Goal: Task Accomplishment & Management: Manage account settings

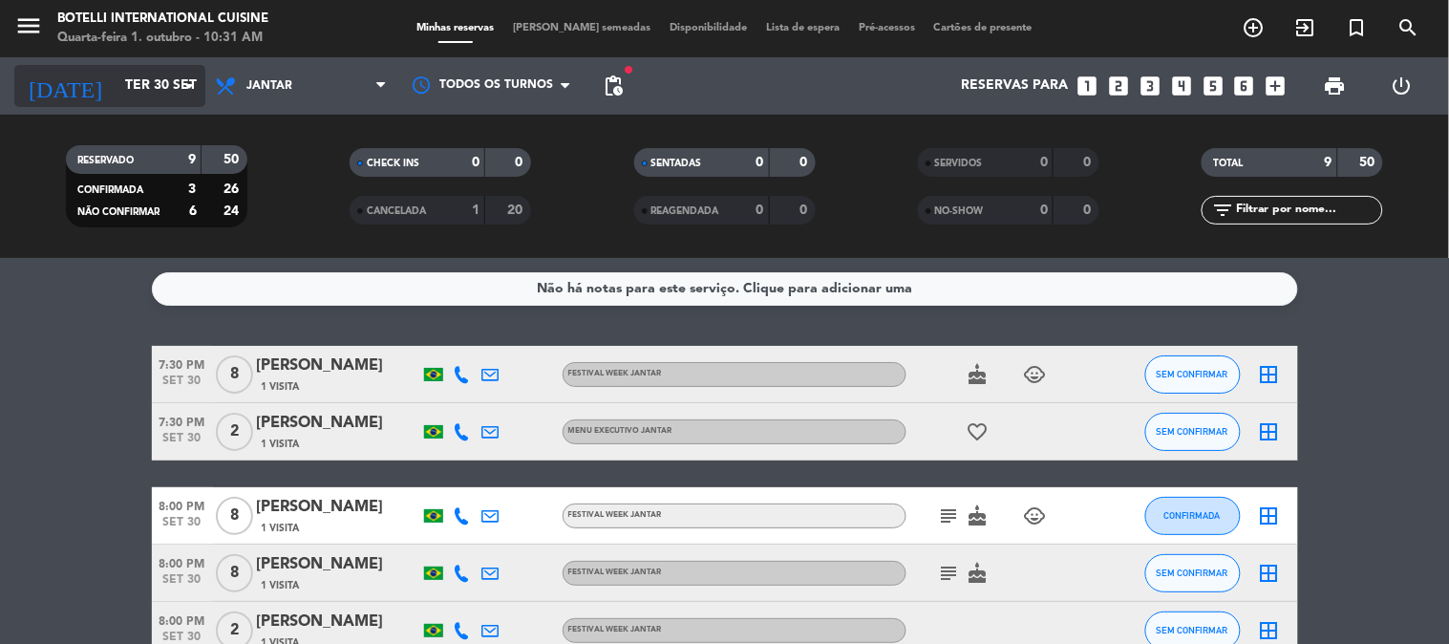
click at [116, 82] on input "Ter 30 set" at bounding box center [207, 86] width 182 height 34
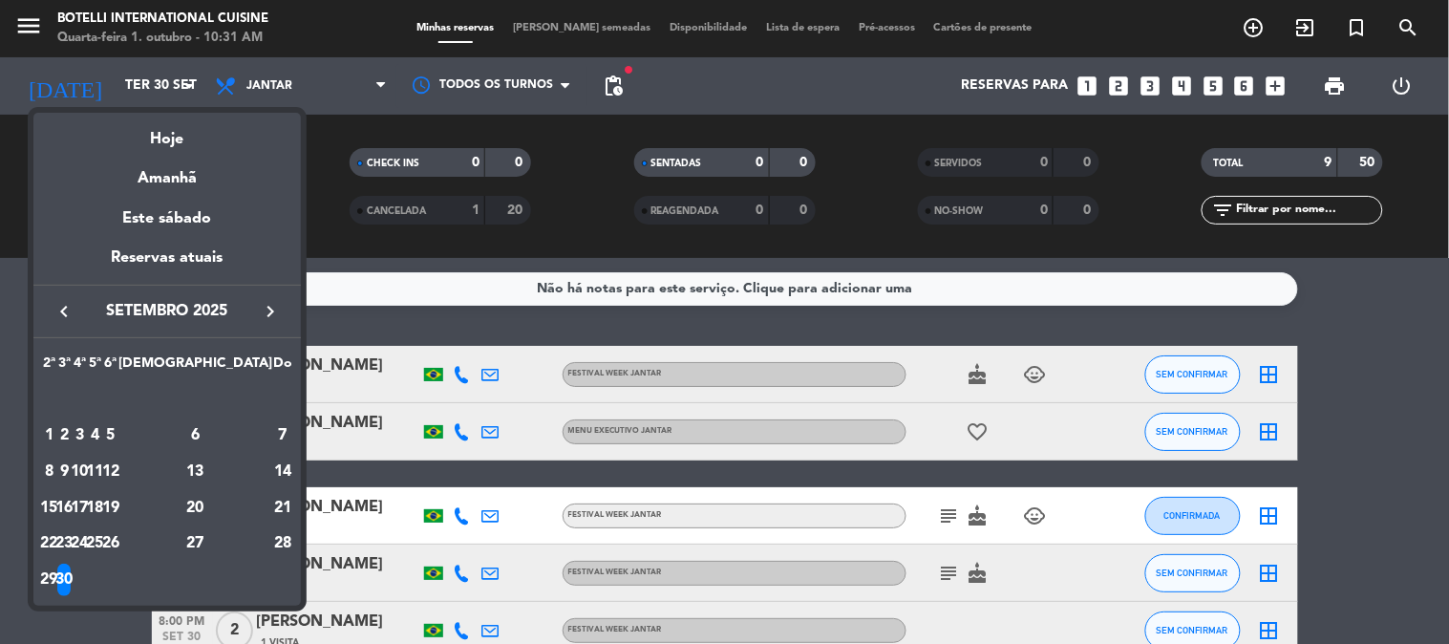
click at [267, 316] on icon "keyboard_arrow_right" at bounding box center [270, 311] width 23 height 23
click at [87, 432] on div "1" at bounding box center [80, 435] width 14 height 32
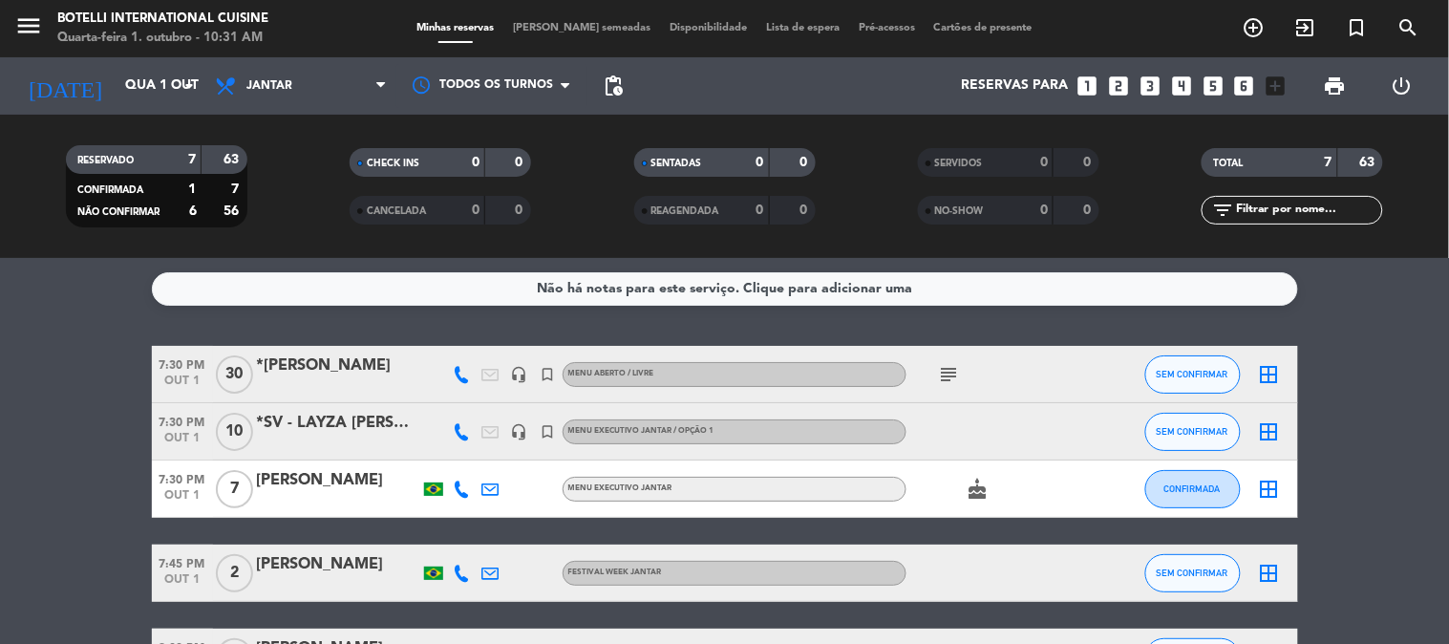
click at [946, 376] on icon "subject" at bounding box center [949, 374] width 23 height 23
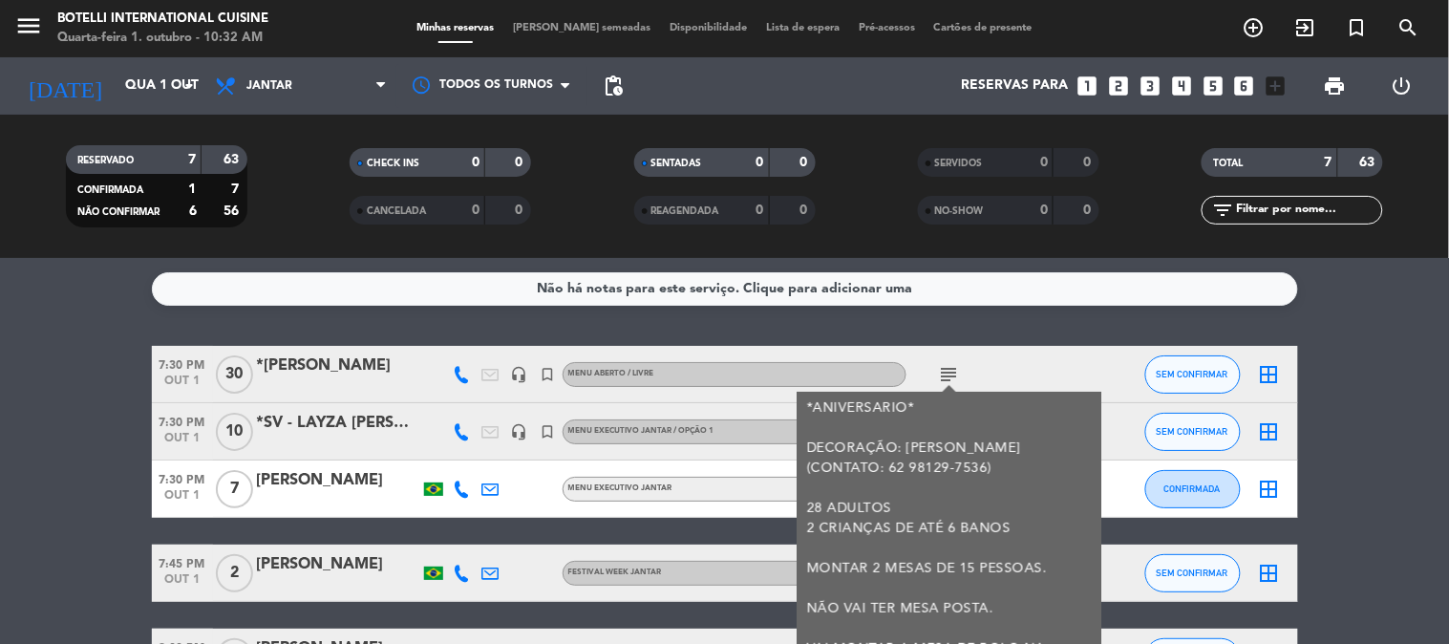
click at [946, 376] on icon "subject" at bounding box center [949, 374] width 23 height 23
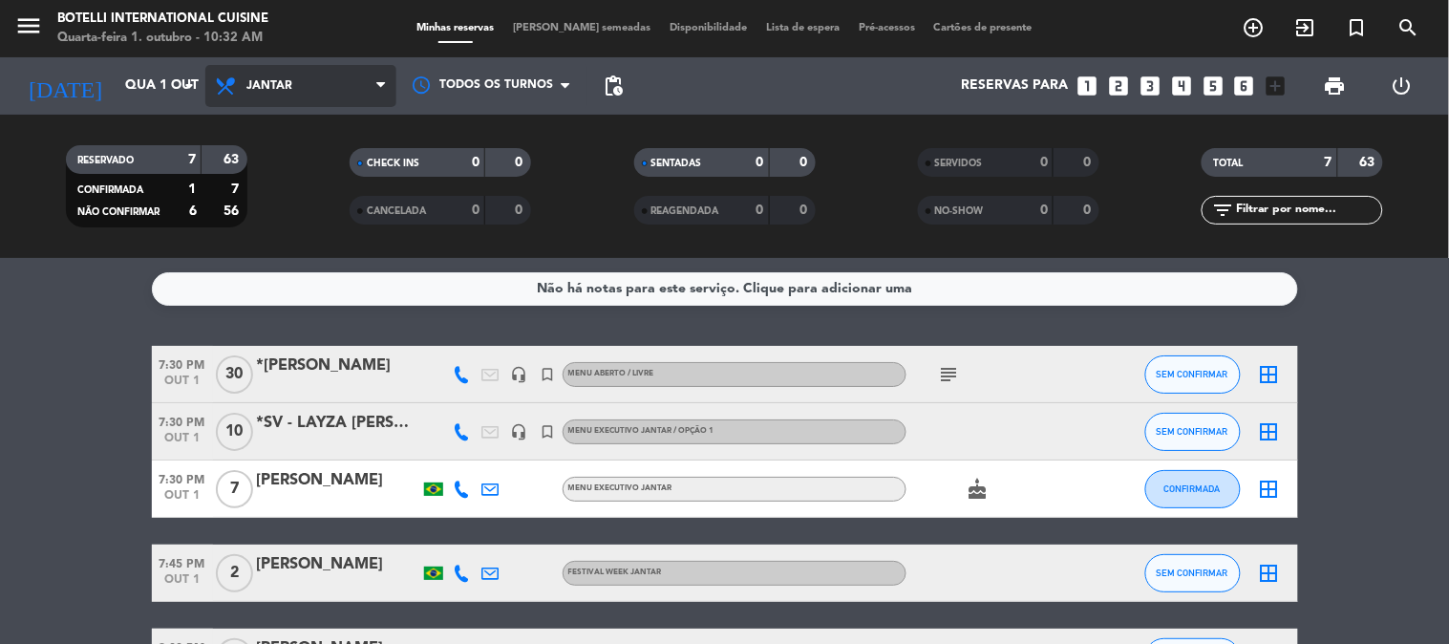
drag, startPoint x: 267, startPoint y: 82, endPoint x: 270, endPoint y: 94, distance: 11.8
click at [267, 83] on span "Jantar" at bounding box center [269, 85] width 46 height 13
click at [290, 172] on div "menu Botelli International Cuisine Quarta-feira 1. outubro - 10:32 AM Minhas re…" at bounding box center [724, 129] width 1449 height 258
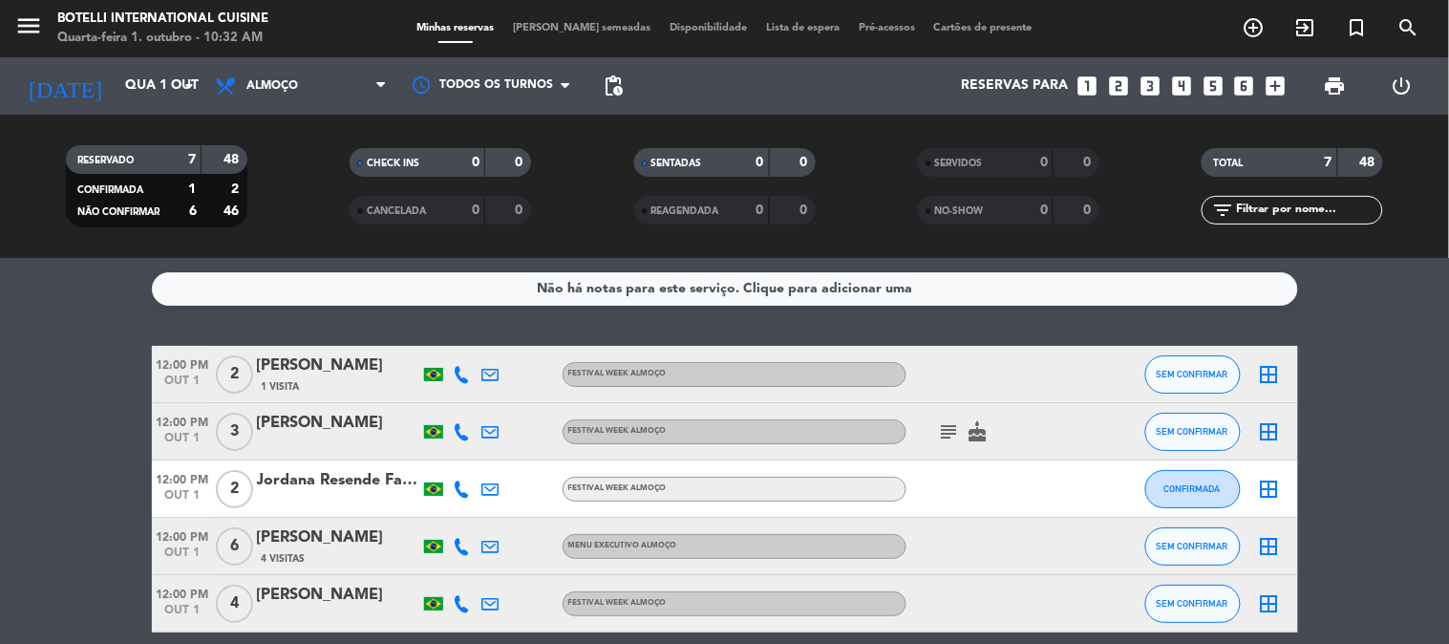
click at [946, 421] on icon "subject" at bounding box center [949, 431] width 23 height 23
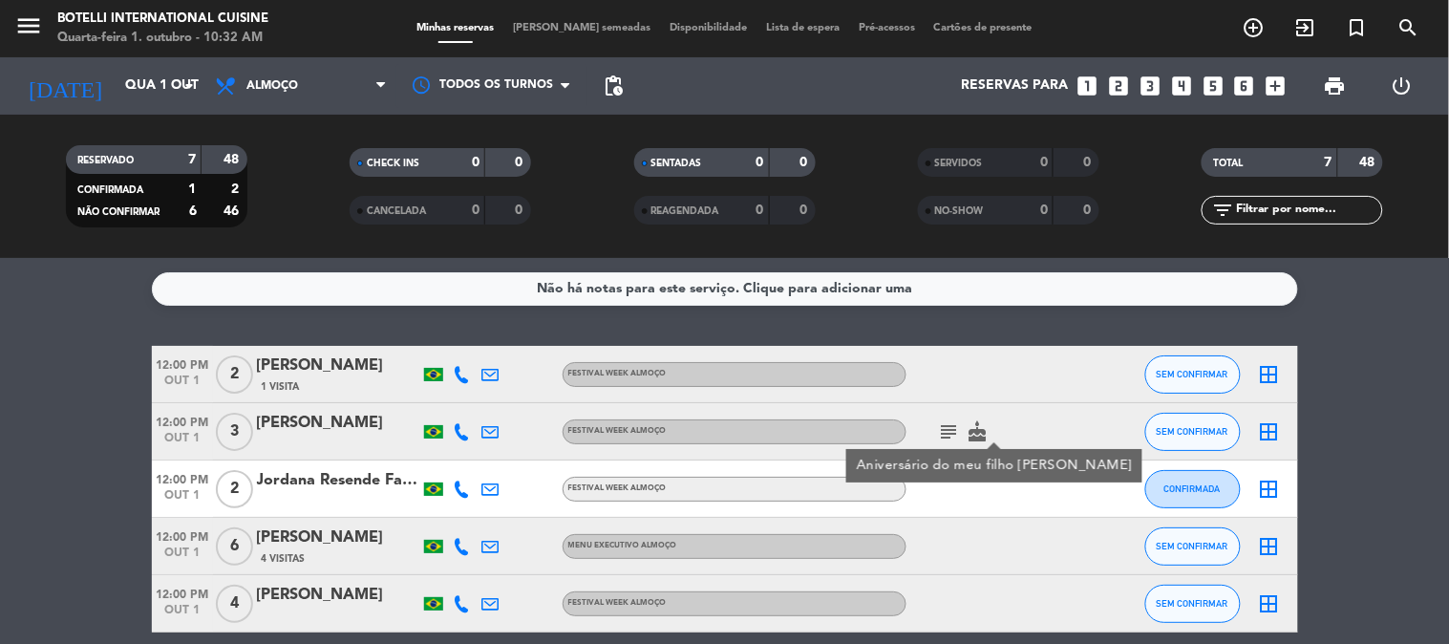
click at [946, 421] on icon "subject" at bounding box center [949, 431] width 23 height 23
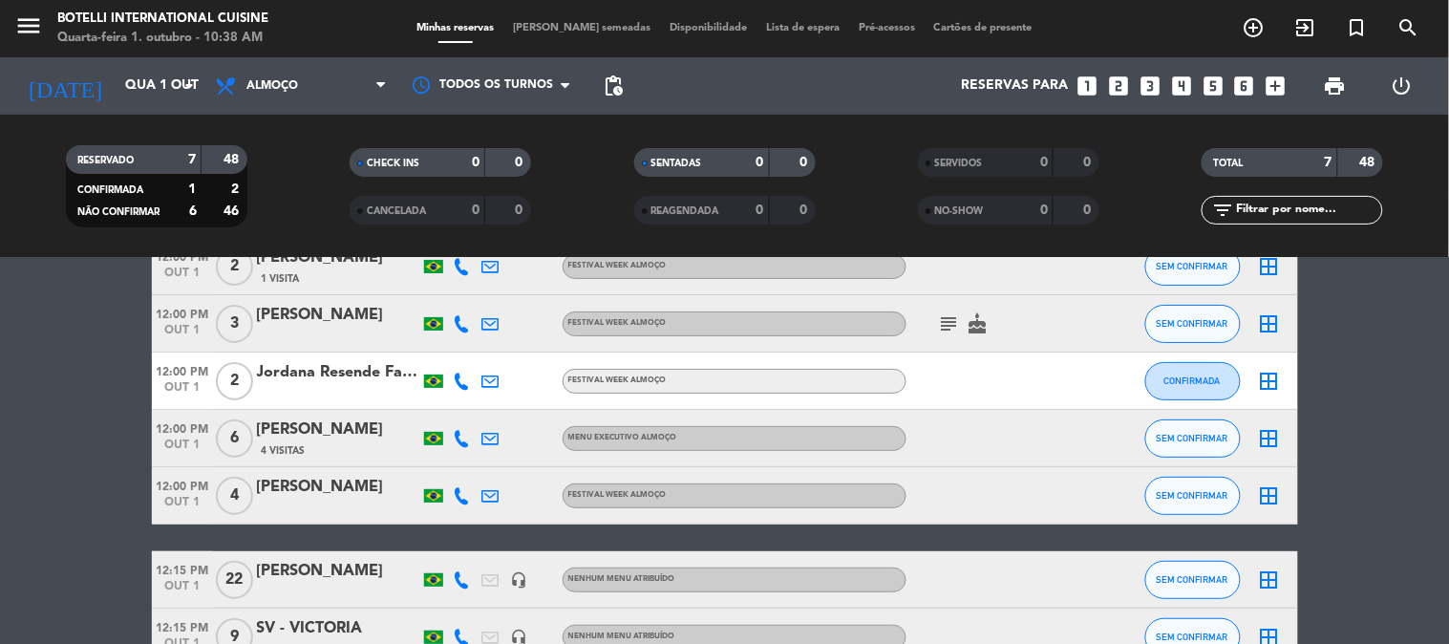
scroll to position [225, 0]
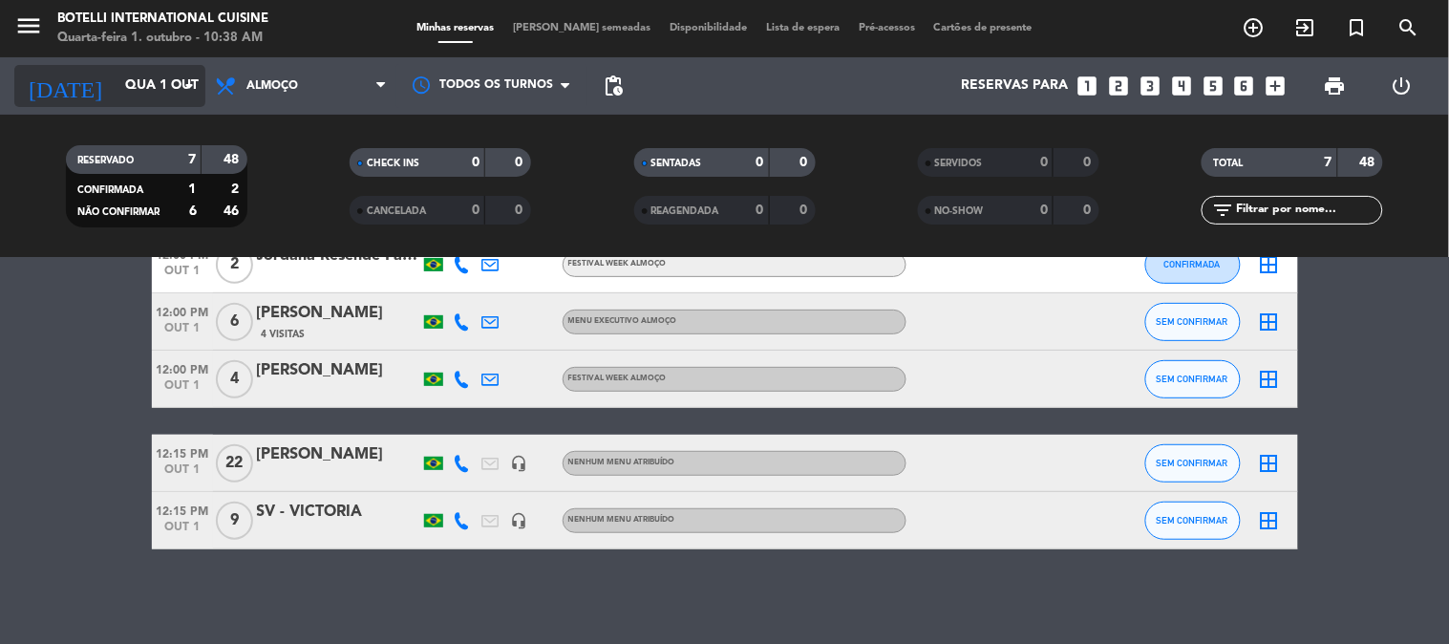
click at [165, 89] on input "Qua 1 out" at bounding box center [207, 86] width 182 height 34
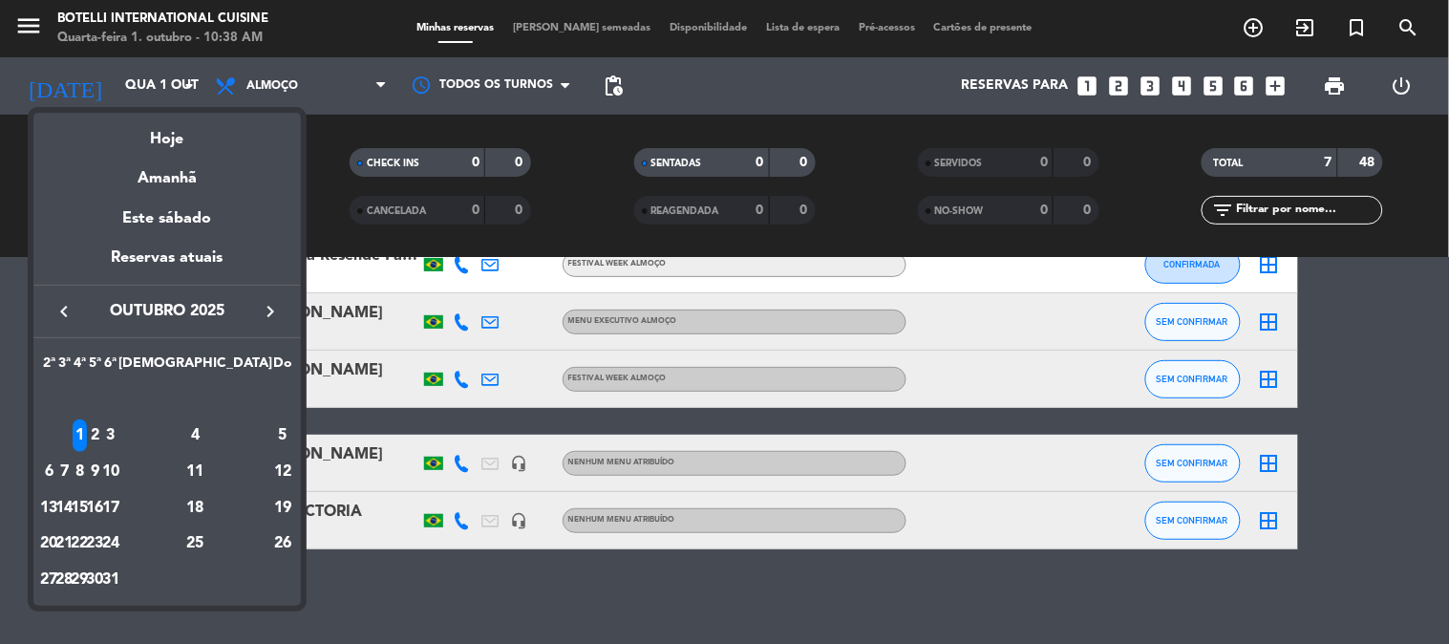
click at [62, 310] on icon "keyboard_arrow_left" at bounding box center [64, 311] width 23 height 23
click at [72, 568] on div "30" at bounding box center [64, 580] width 14 height 32
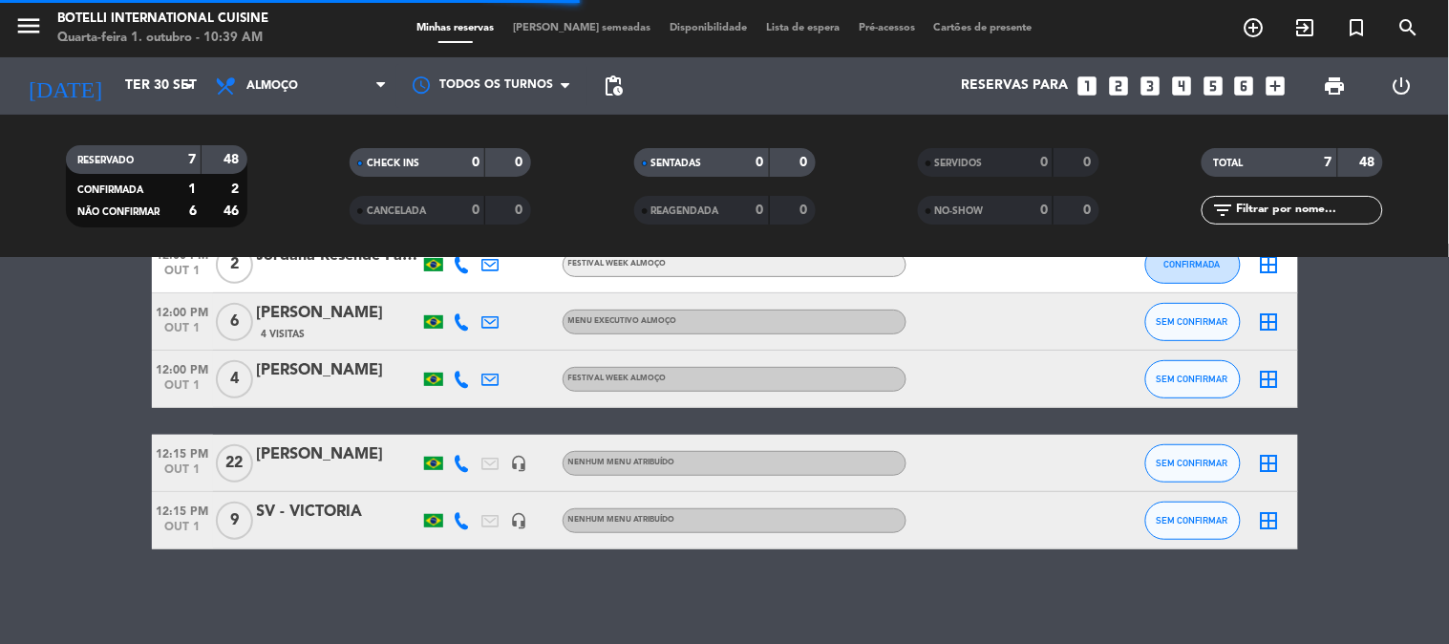
scroll to position [53, 0]
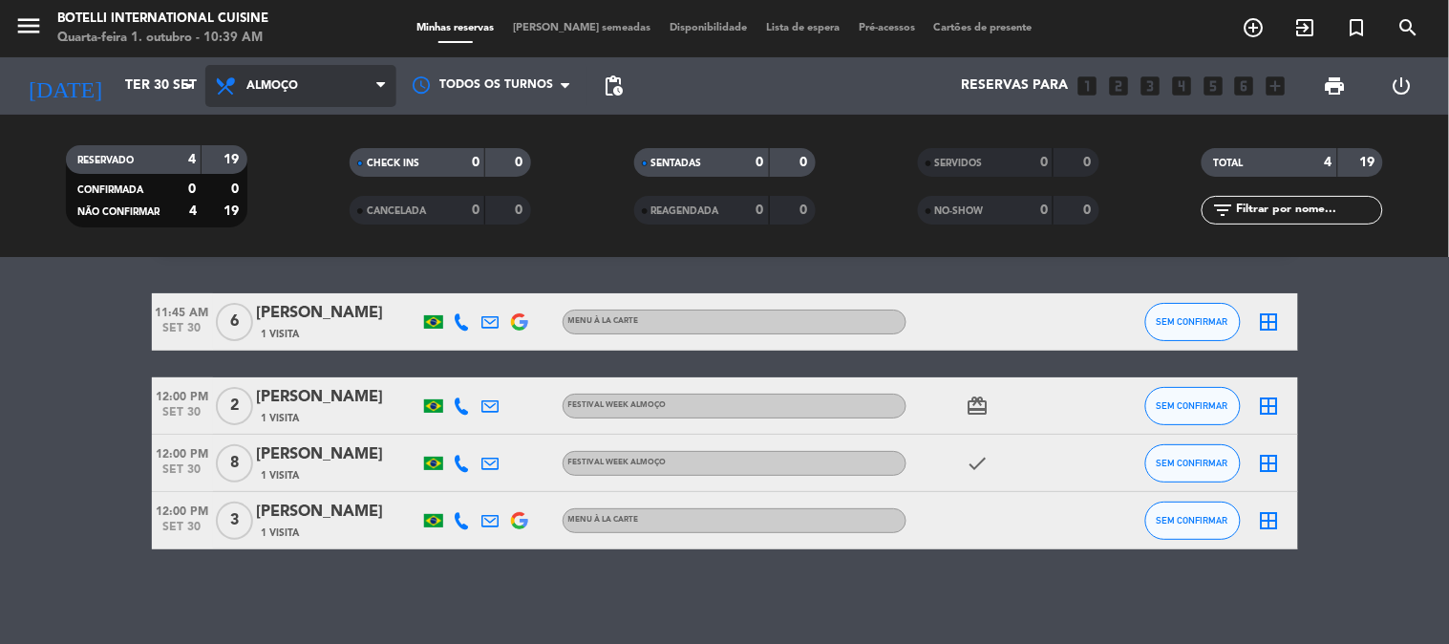
click at [310, 90] on span "Almoço" at bounding box center [300, 86] width 191 height 42
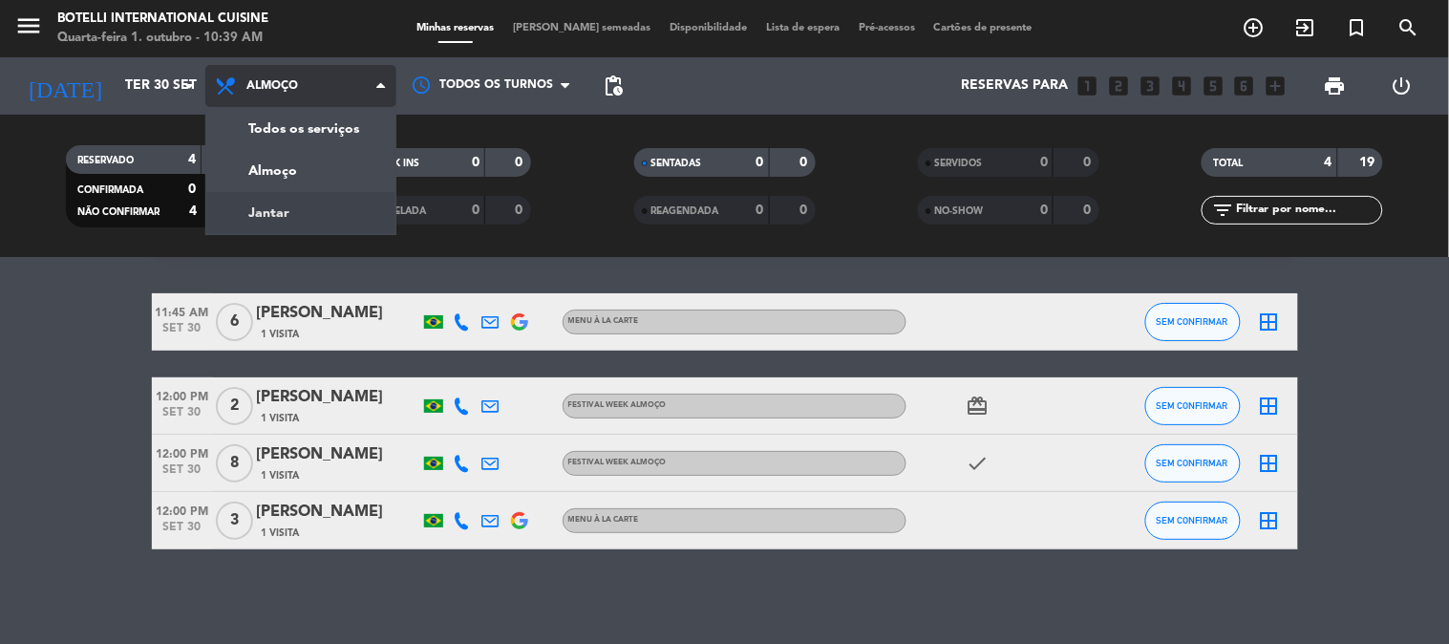
click at [298, 203] on div "menu Botelli International Cuisine Quarta-feira 1. outubro - 10:39 AM Minhas re…" at bounding box center [724, 129] width 1449 height 258
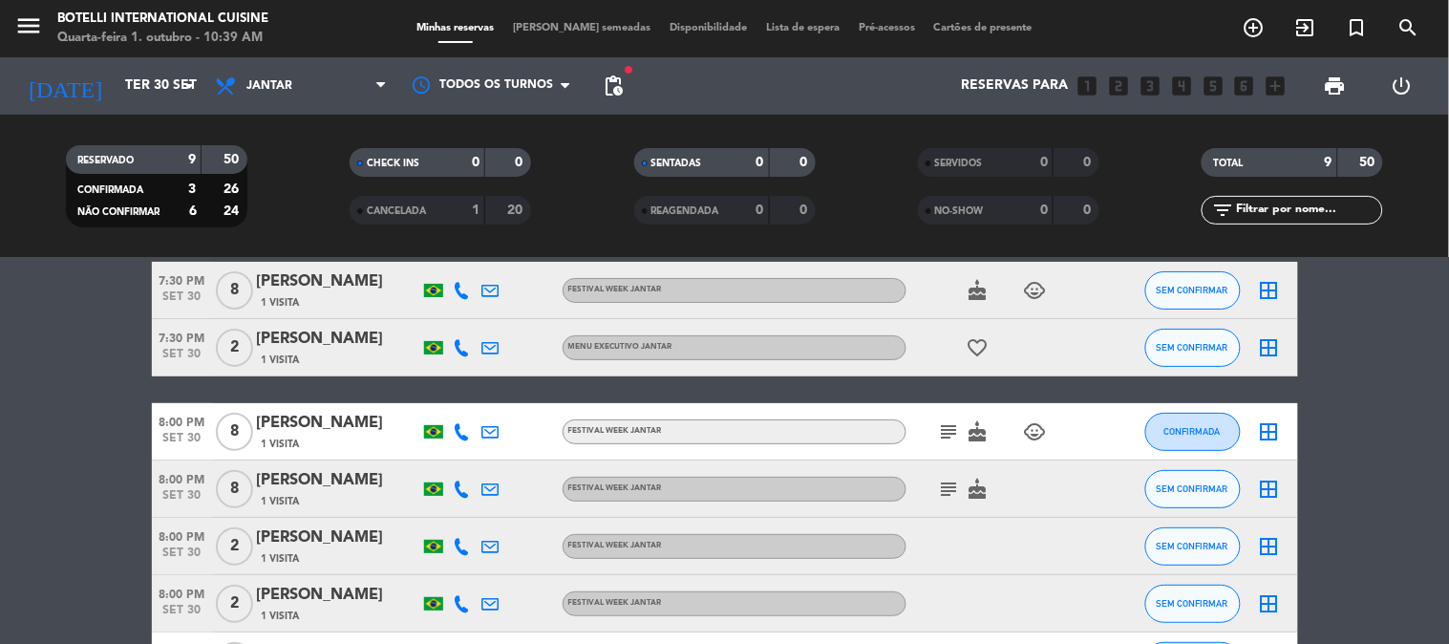
scroll to position [48, 0]
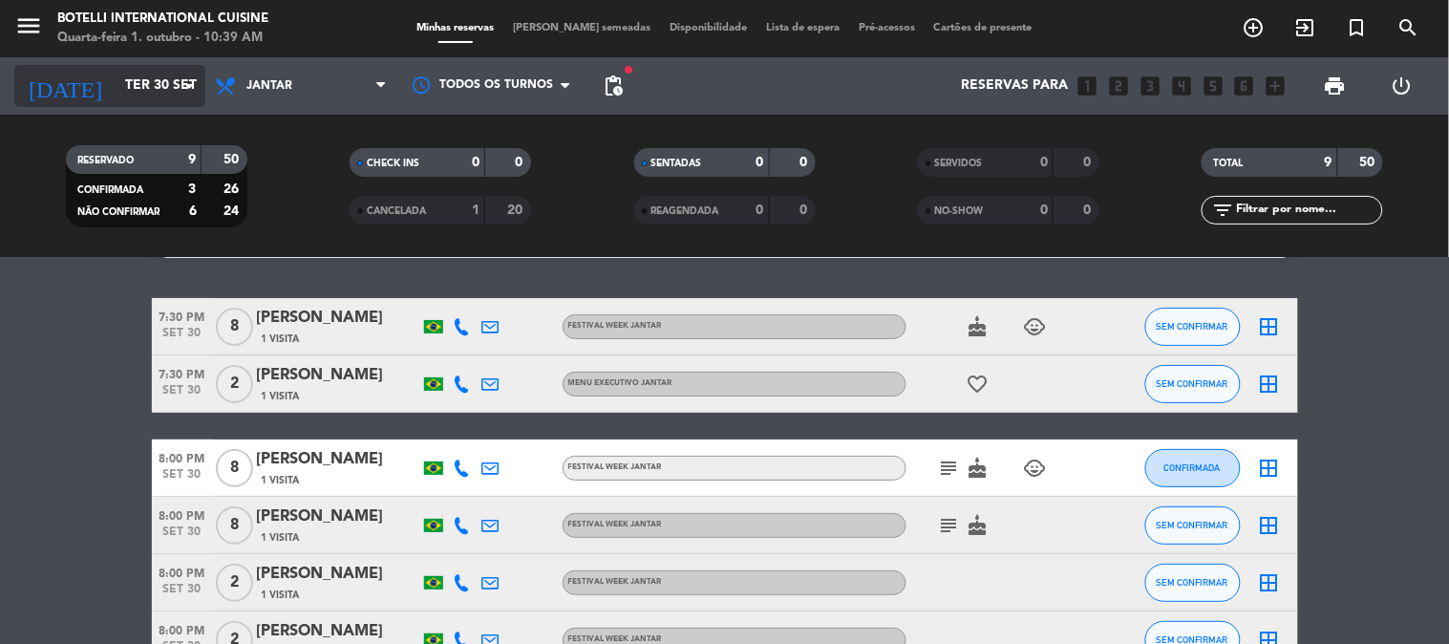
click at [143, 84] on input "Ter 30 set" at bounding box center [207, 86] width 182 height 34
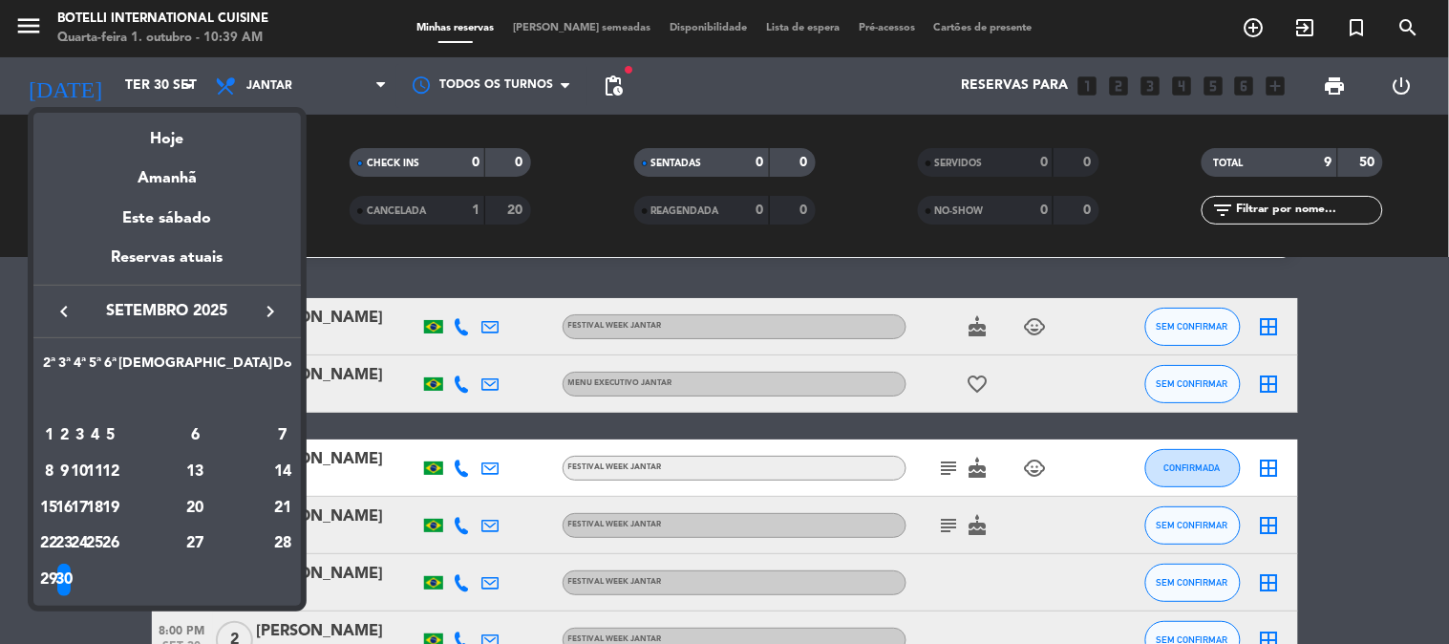
click at [266, 307] on icon "keyboard_arrow_right" at bounding box center [270, 311] width 23 height 23
click at [87, 433] on div "1" at bounding box center [80, 435] width 14 height 32
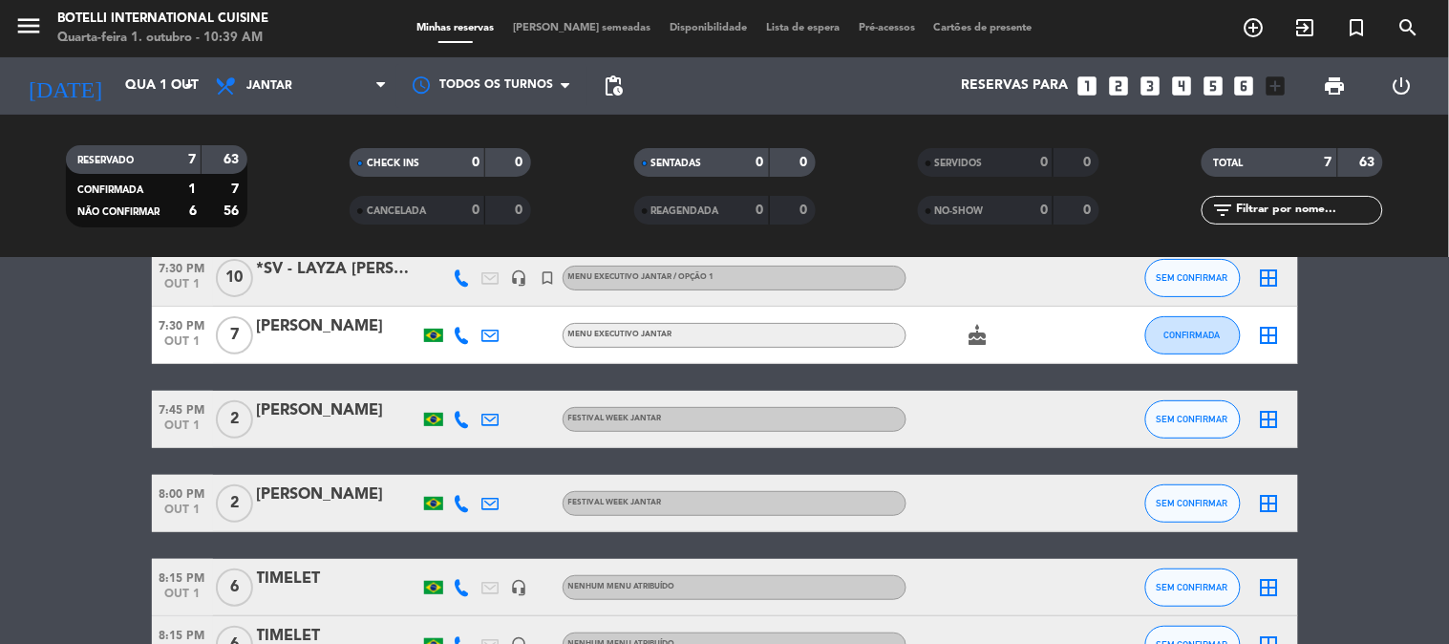
scroll to position [0, 0]
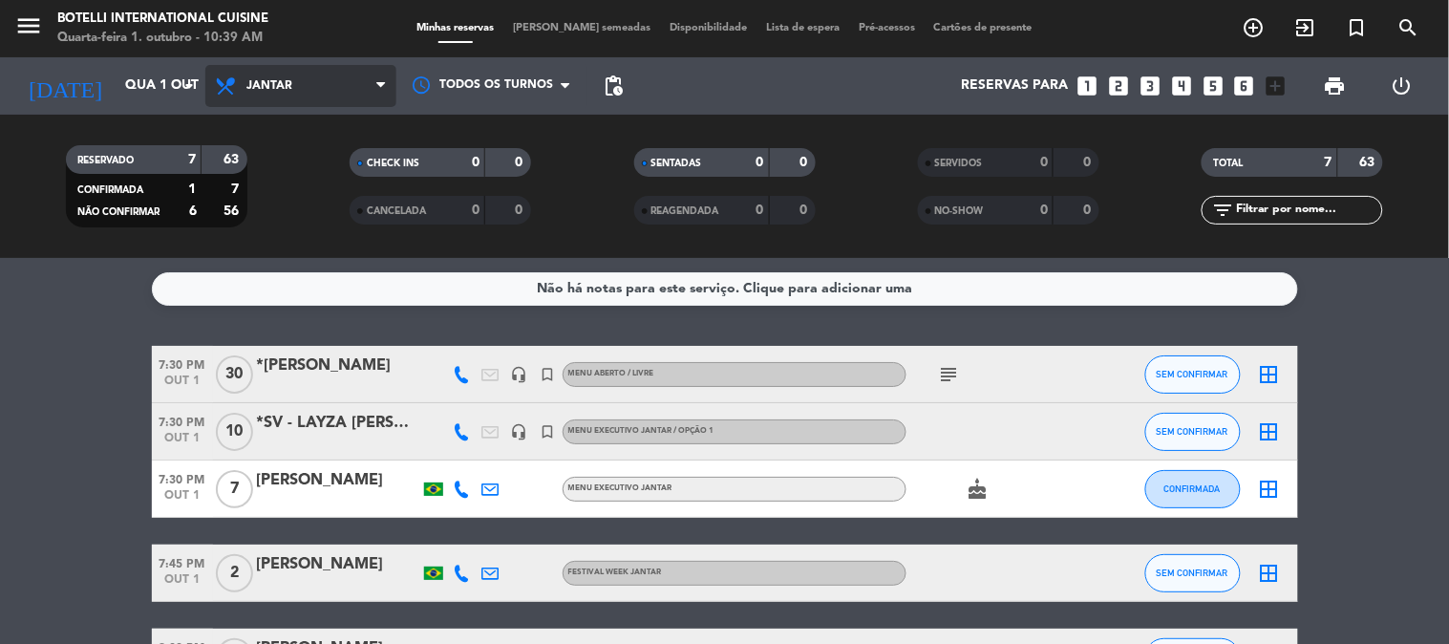
click at [283, 83] on span "Jantar" at bounding box center [269, 85] width 46 height 13
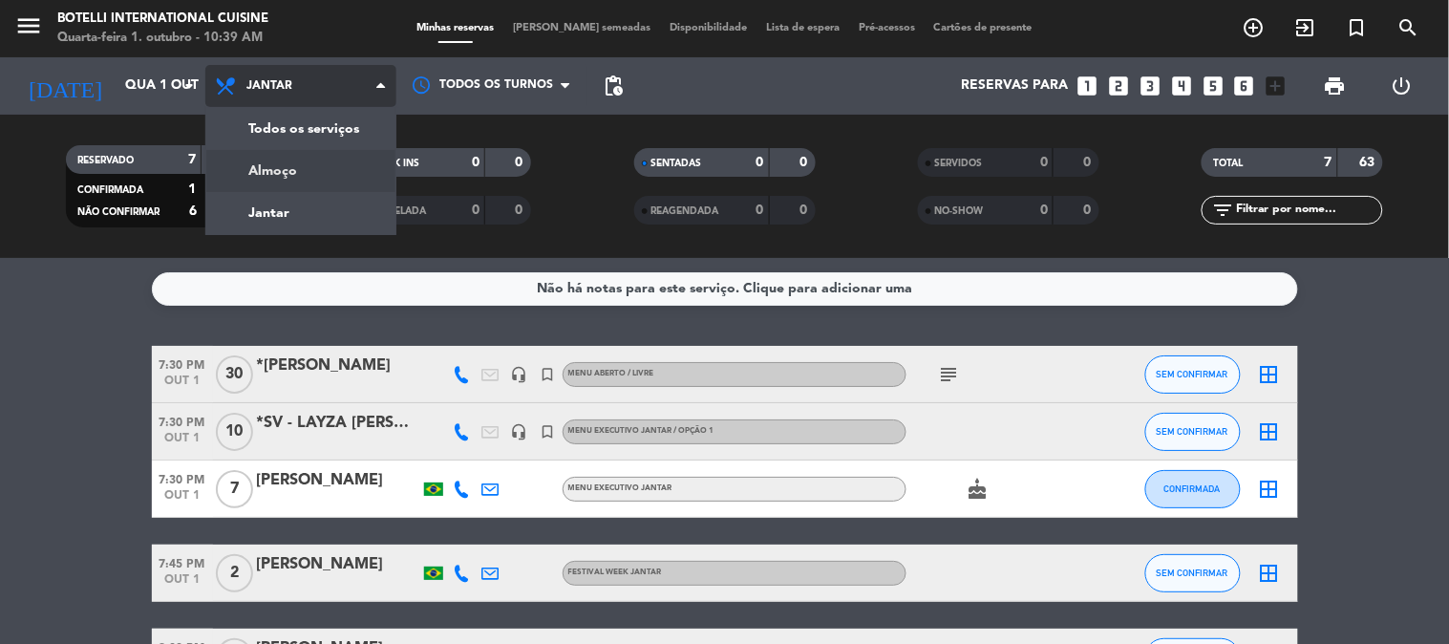
click at [277, 163] on div "menu Botelli International Cuisine Quarta-feira 1. outubro - 10:39 AM Minhas re…" at bounding box center [724, 129] width 1449 height 258
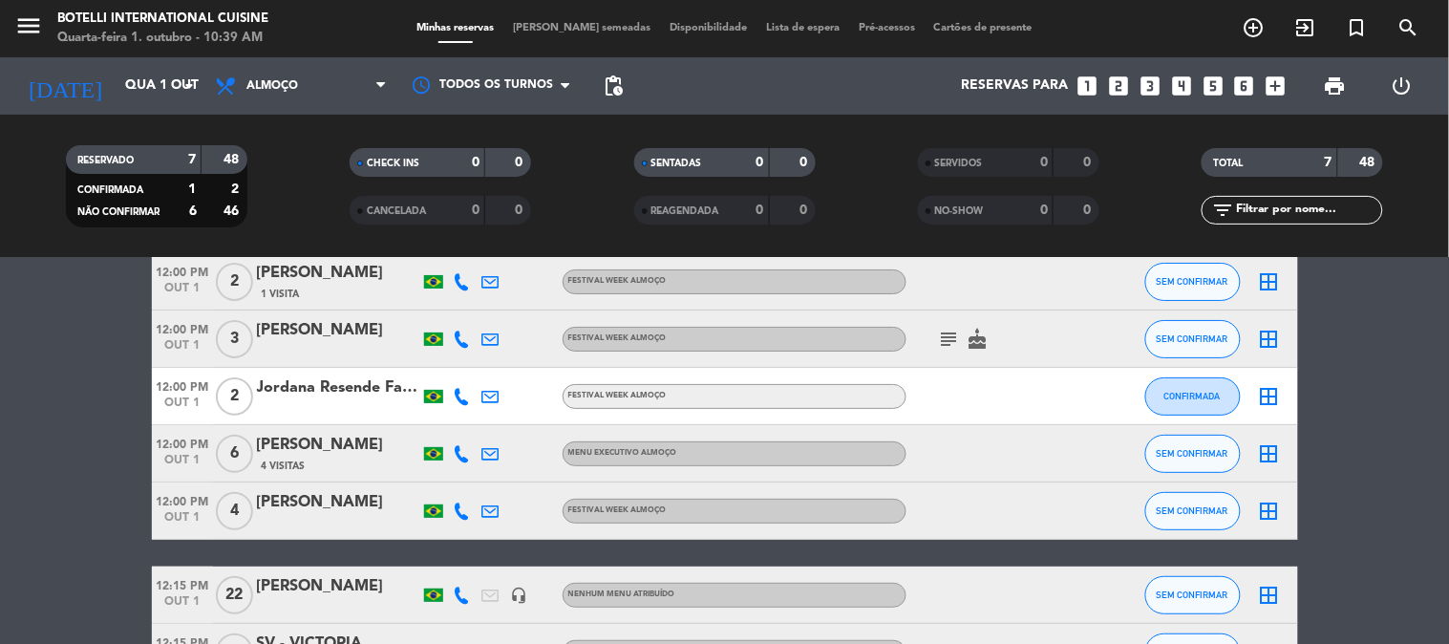
scroll to position [212, 0]
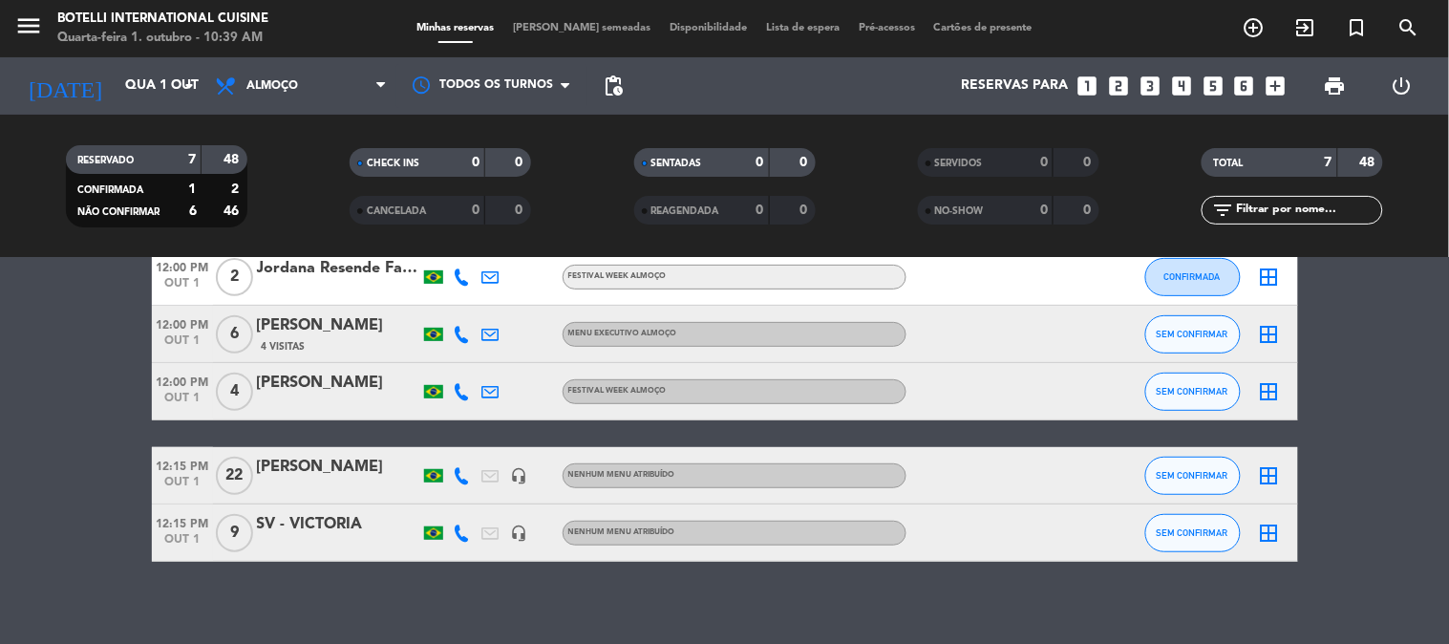
click at [323, 520] on div "SV - VICTORIA" at bounding box center [338, 524] width 162 height 25
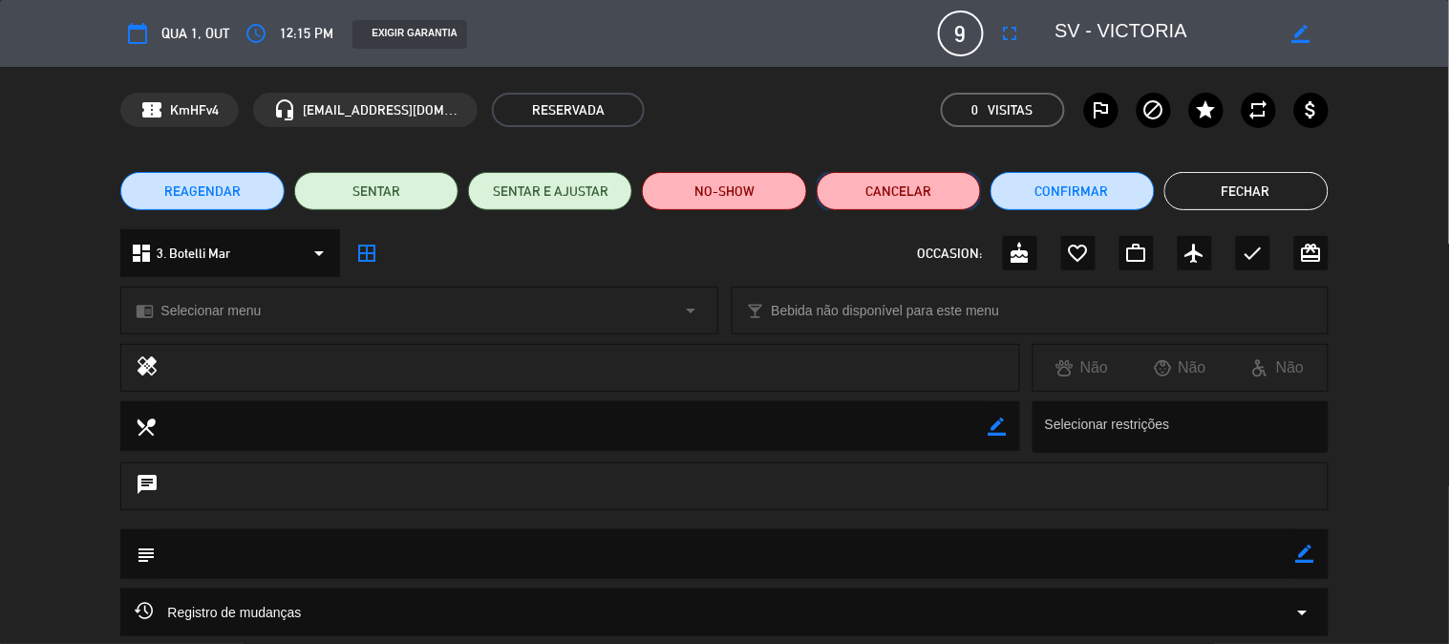
click at [910, 188] on button "Cancelar" at bounding box center [899, 191] width 164 height 38
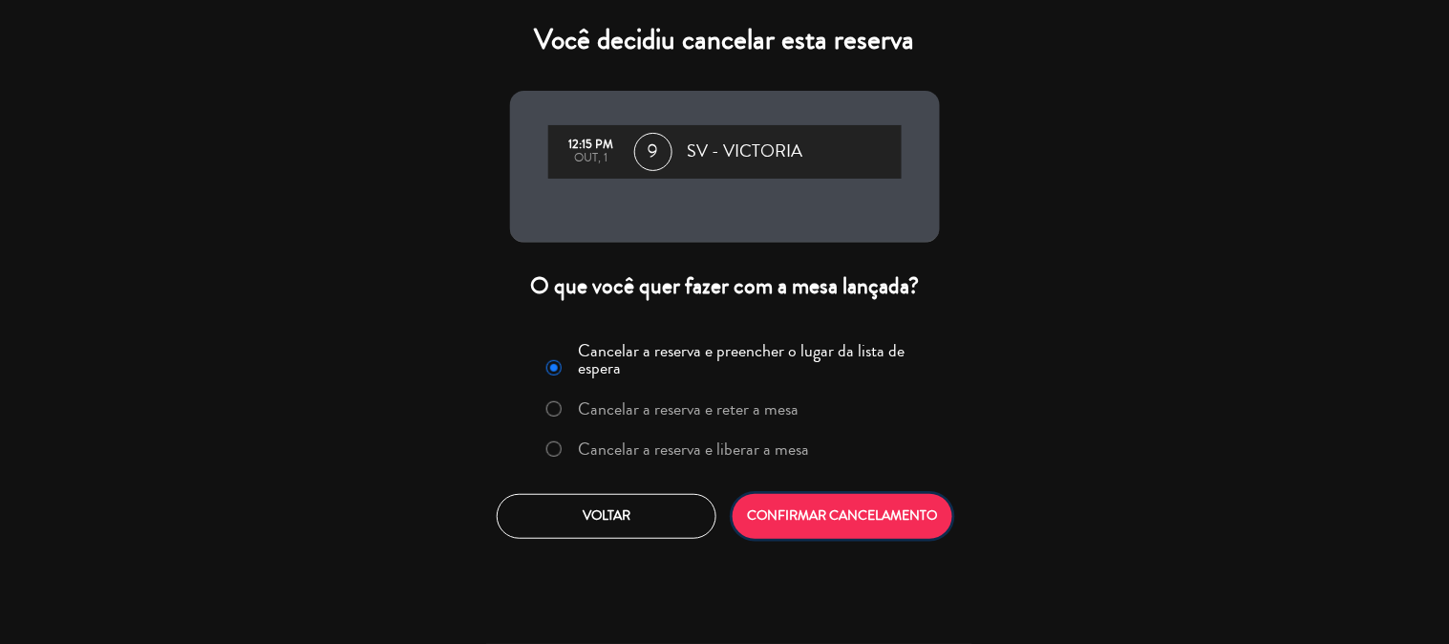
click at [874, 516] on button "CONFIRMAR CANCELAMENTO" at bounding box center [843, 516] width 220 height 45
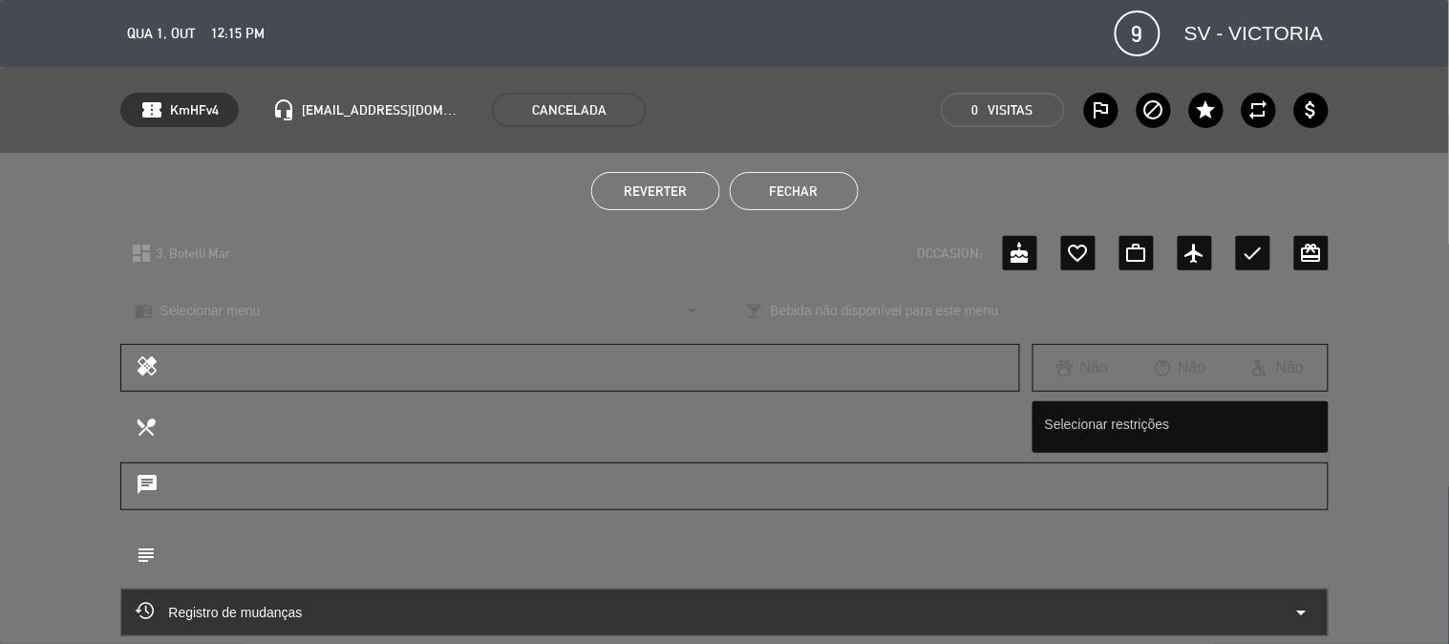
click at [789, 186] on button "Fechar" at bounding box center [794, 191] width 129 height 38
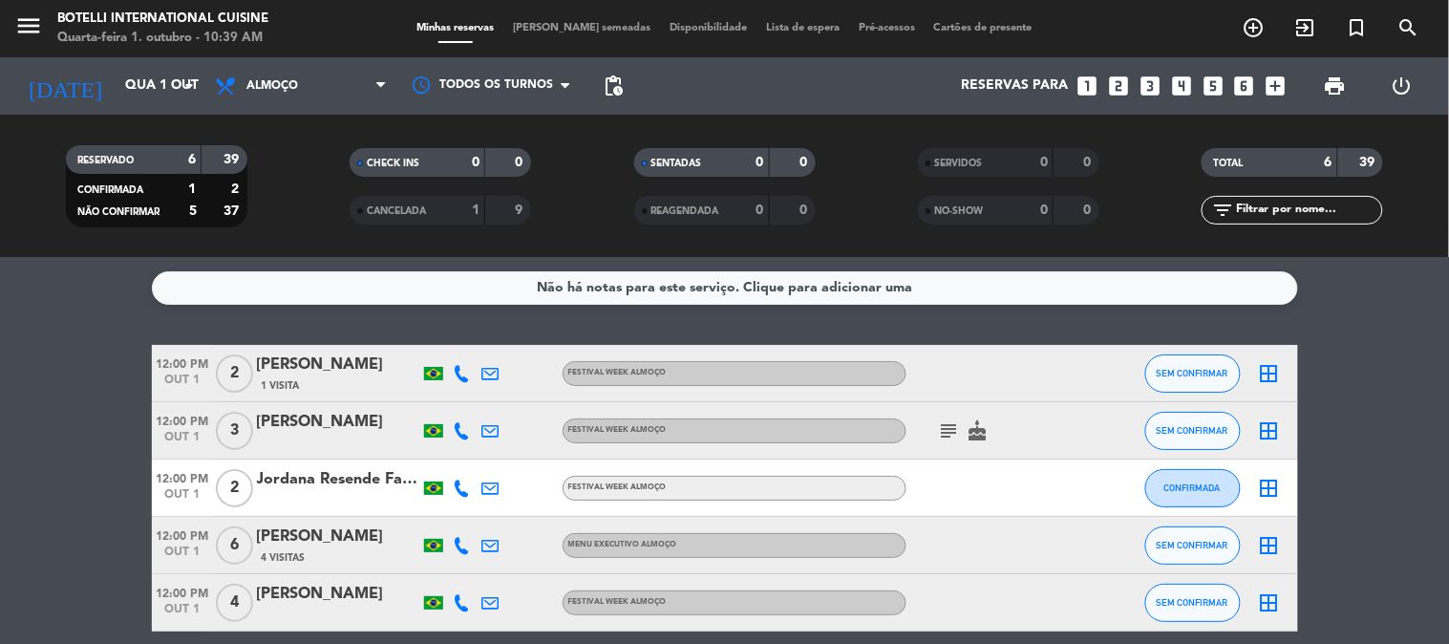
scroll to position [0, 0]
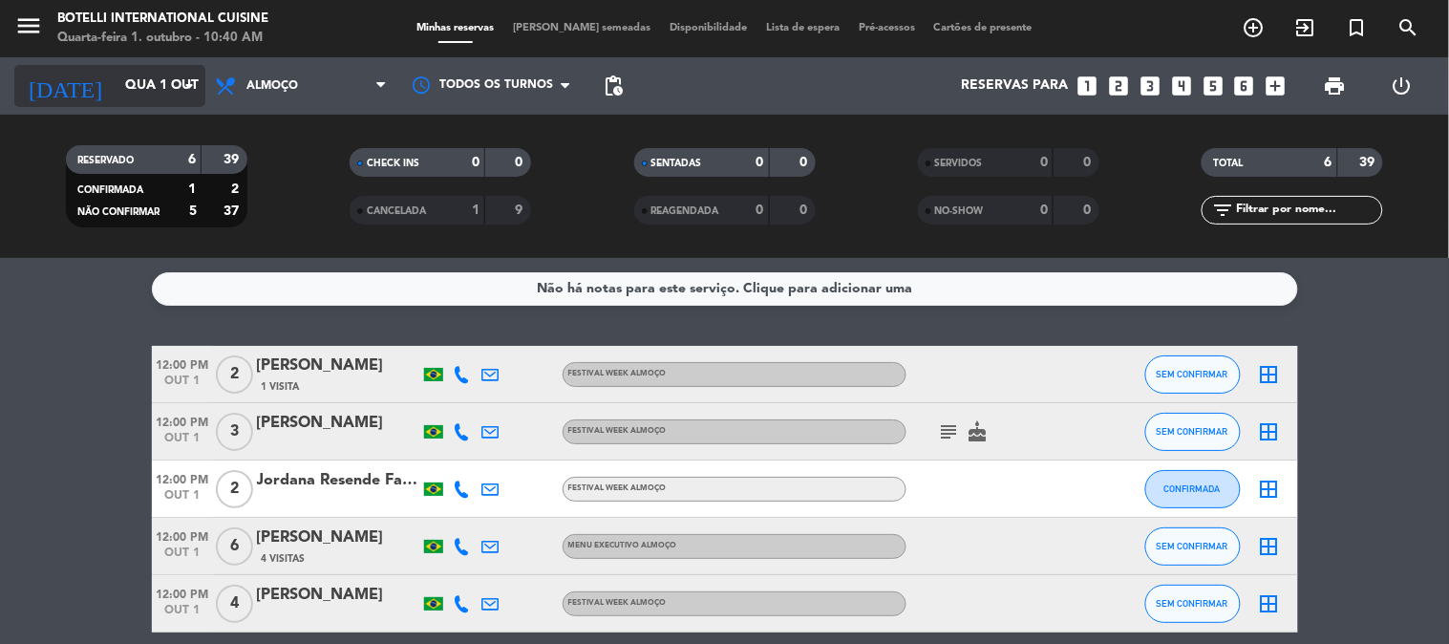
click at [184, 89] on icon "arrow_drop_down" at bounding box center [189, 86] width 23 height 23
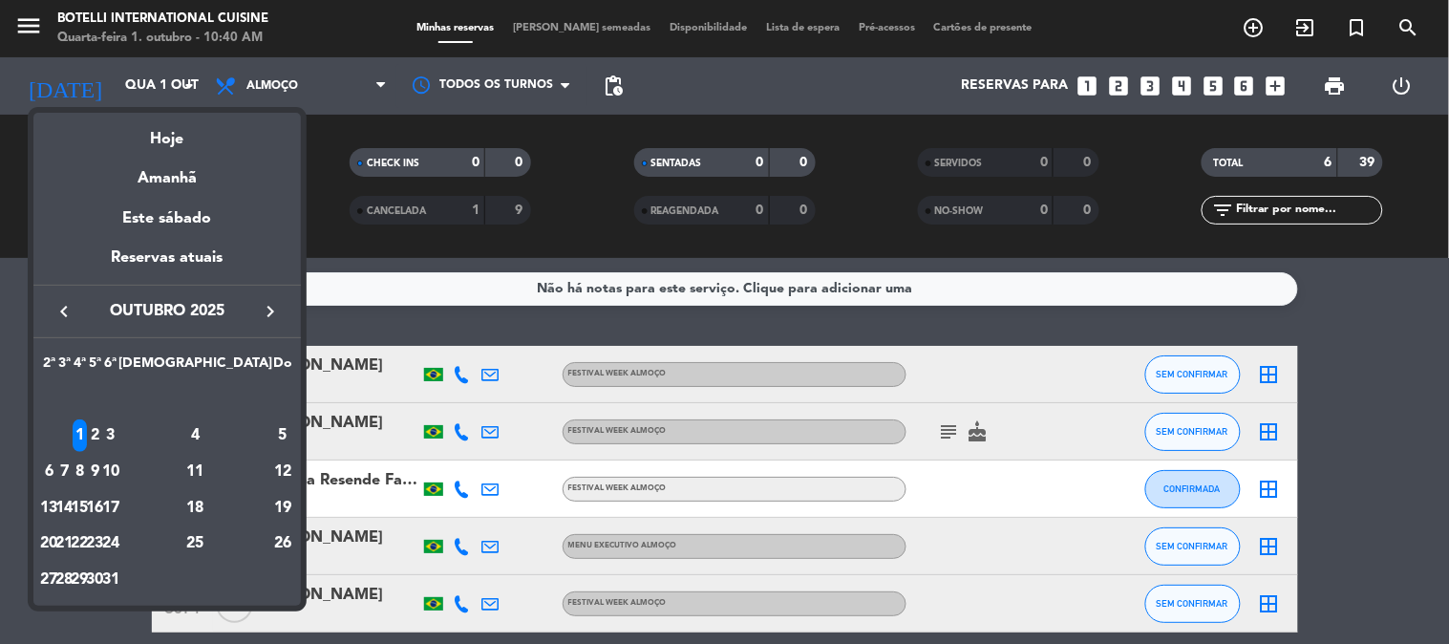
click at [59, 307] on icon "keyboard_arrow_left" at bounding box center [64, 311] width 23 height 23
click at [72, 577] on div "30" at bounding box center [64, 580] width 14 height 32
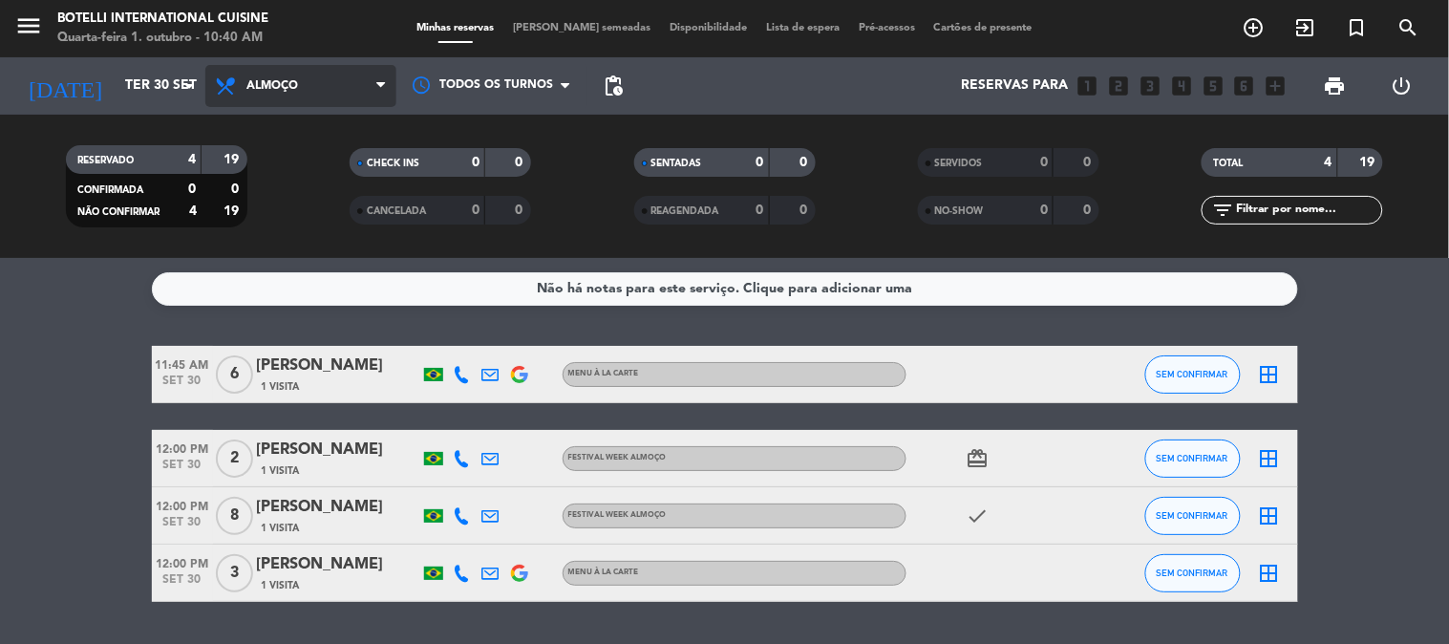
click at [280, 81] on span "Almoço" at bounding box center [272, 85] width 52 height 13
click at [271, 213] on div "menu Botelli International Cuisine Quarta-feira 1. outubro - 10:40 AM Minhas re…" at bounding box center [724, 129] width 1449 height 258
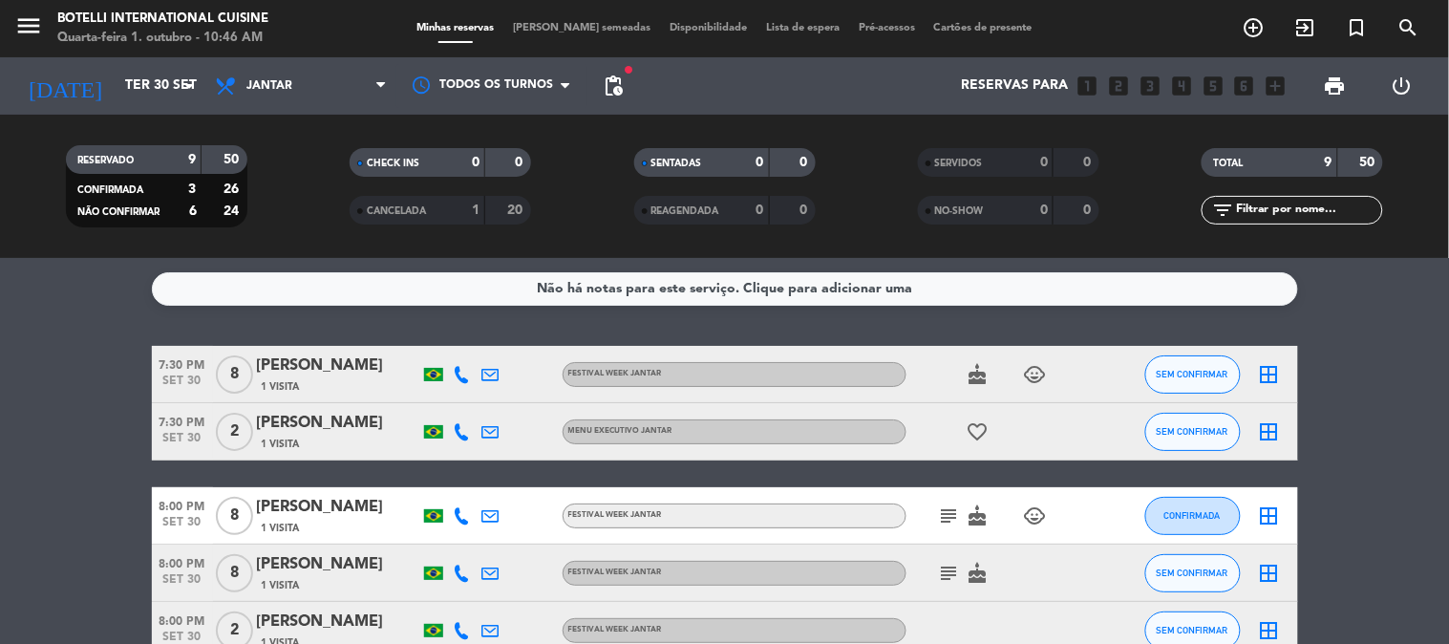
drag, startPoint x: 251, startPoint y: 416, endPoint x: 266, endPoint y: 442, distance: 30.3
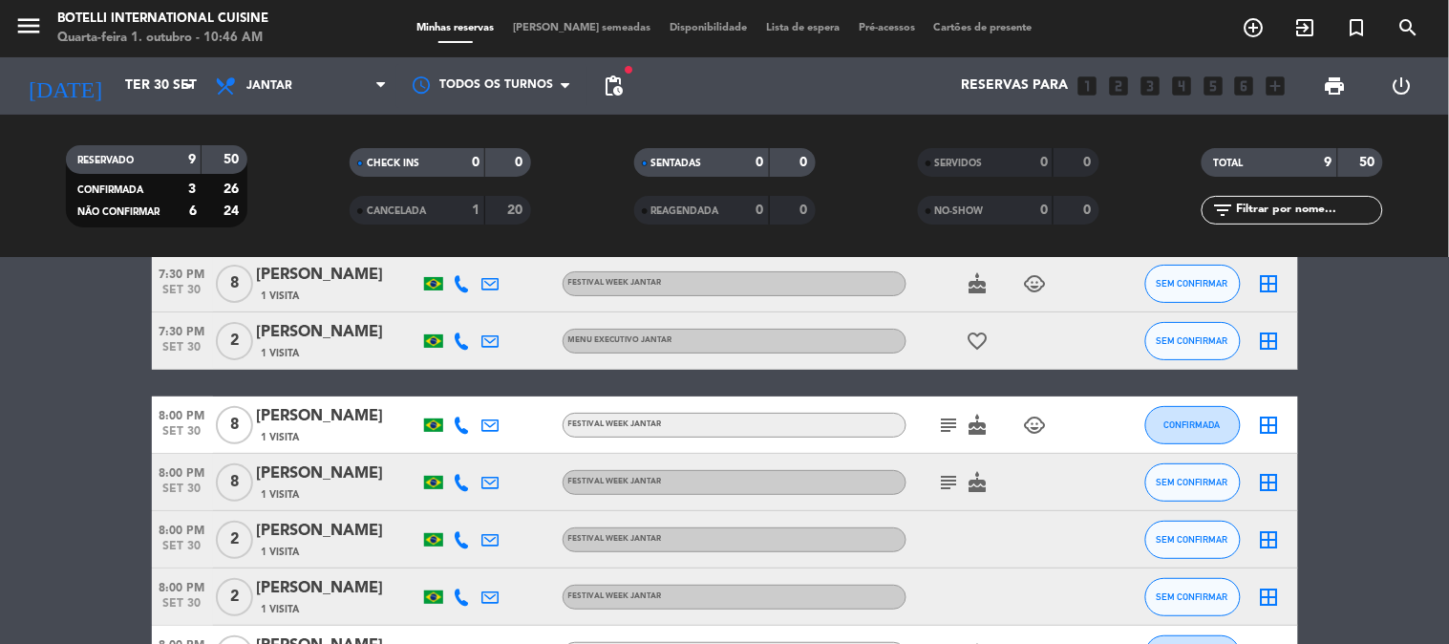
scroll to position [212, 0]
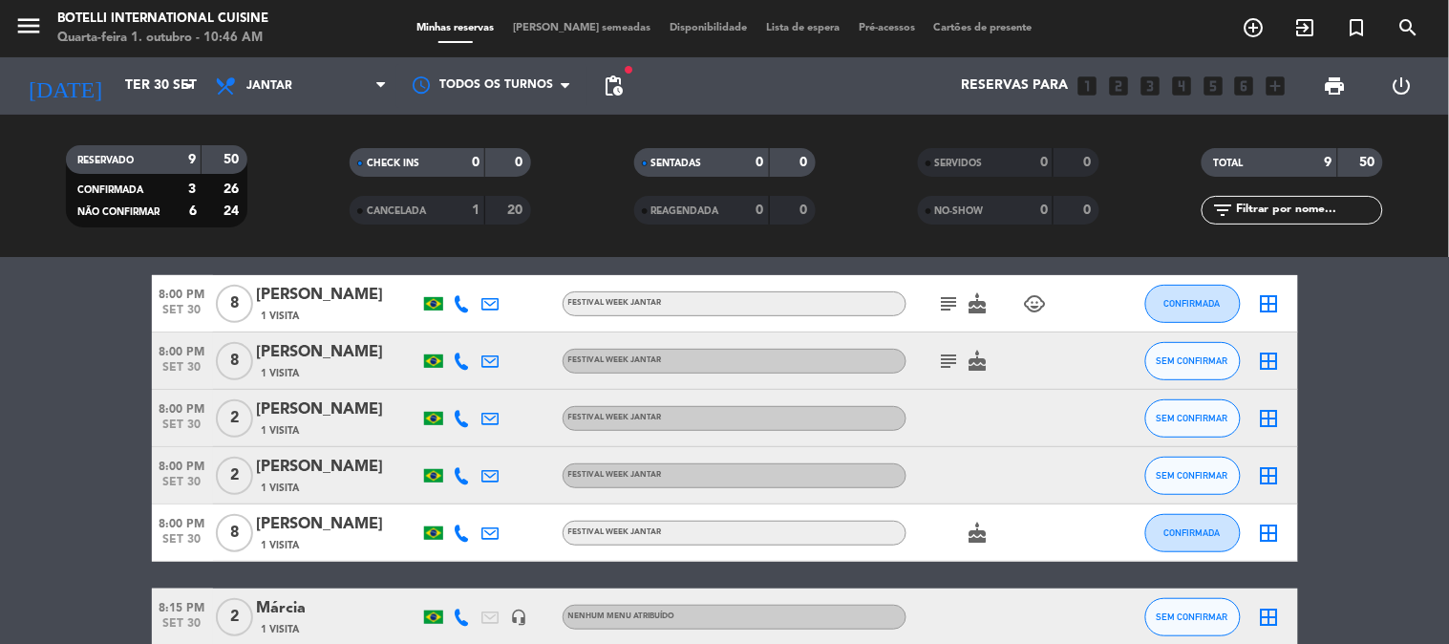
drag, startPoint x: 266, startPoint y: 442, endPoint x: 131, endPoint y: 537, distance: 164.6
click at [131, 537] on bookings-row "7:30 PM [DATE] 8 [PERSON_NAME] 1 Visita FESTIVAL WEEK JANTAR cake child_care SE…" at bounding box center [724, 418] width 1449 height 569
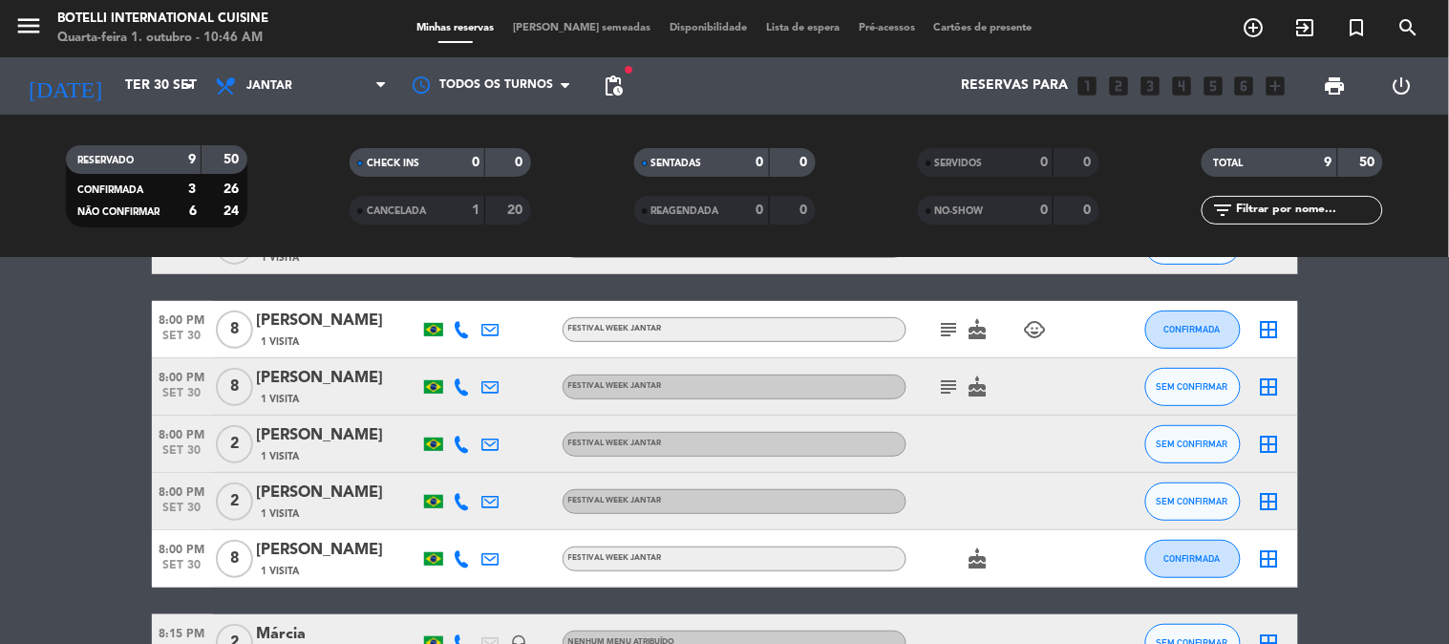
scroll to position [0, 0]
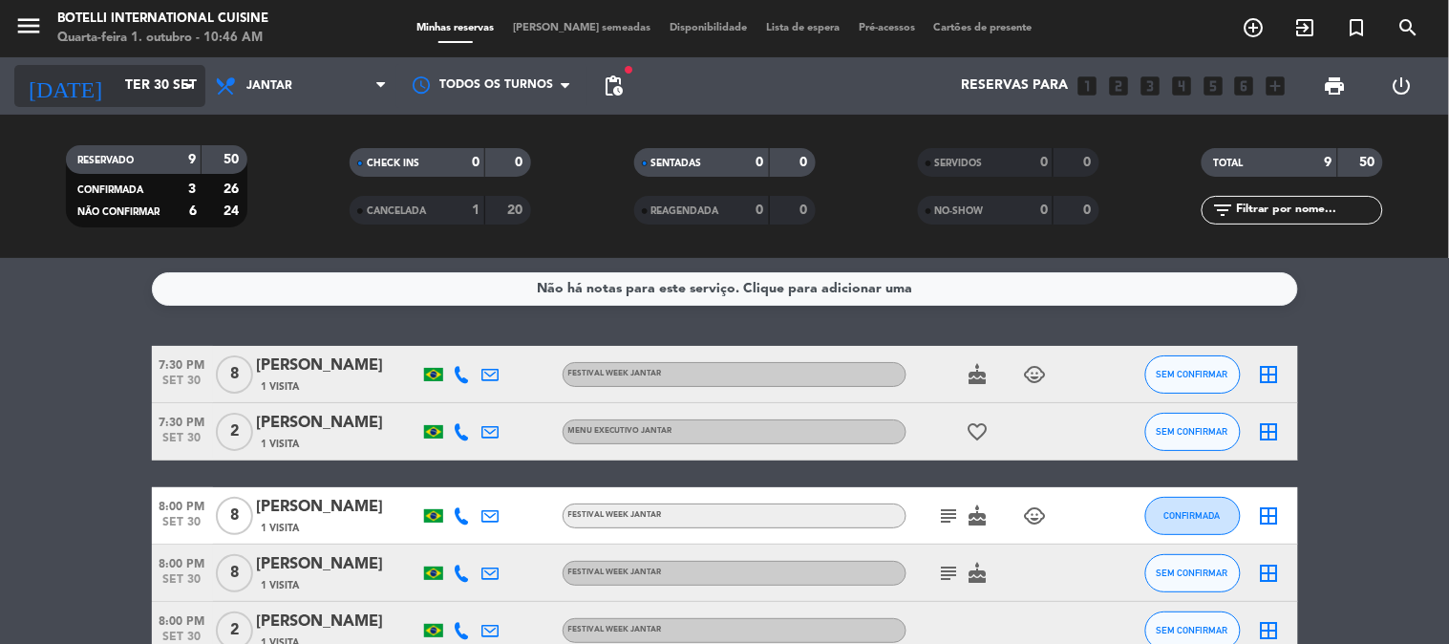
click at [175, 96] on input "Ter 30 set" at bounding box center [207, 86] width 182 height 34
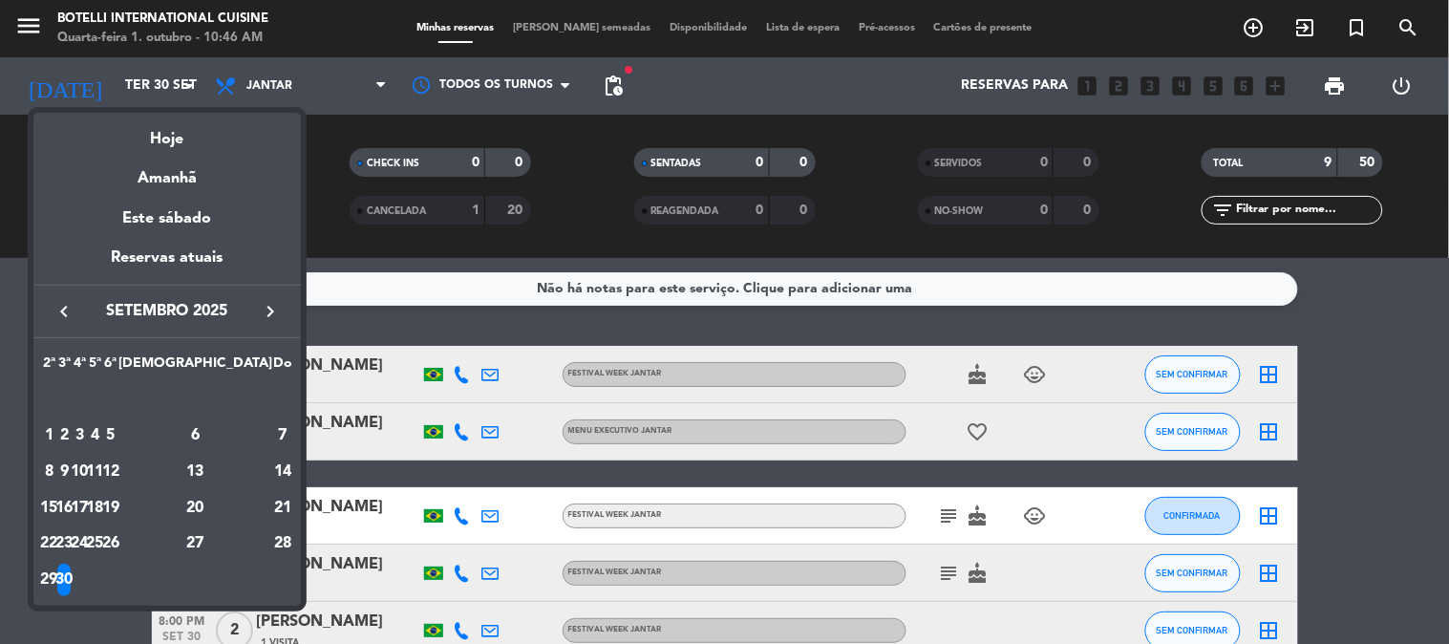
click at [275, 311] on icon "keyboard_arrow_right" at bounding box center [270, 311] width 23 height 23
click at [87, 438] on div "1" at bounding box center [80, 435] width 14 height 32
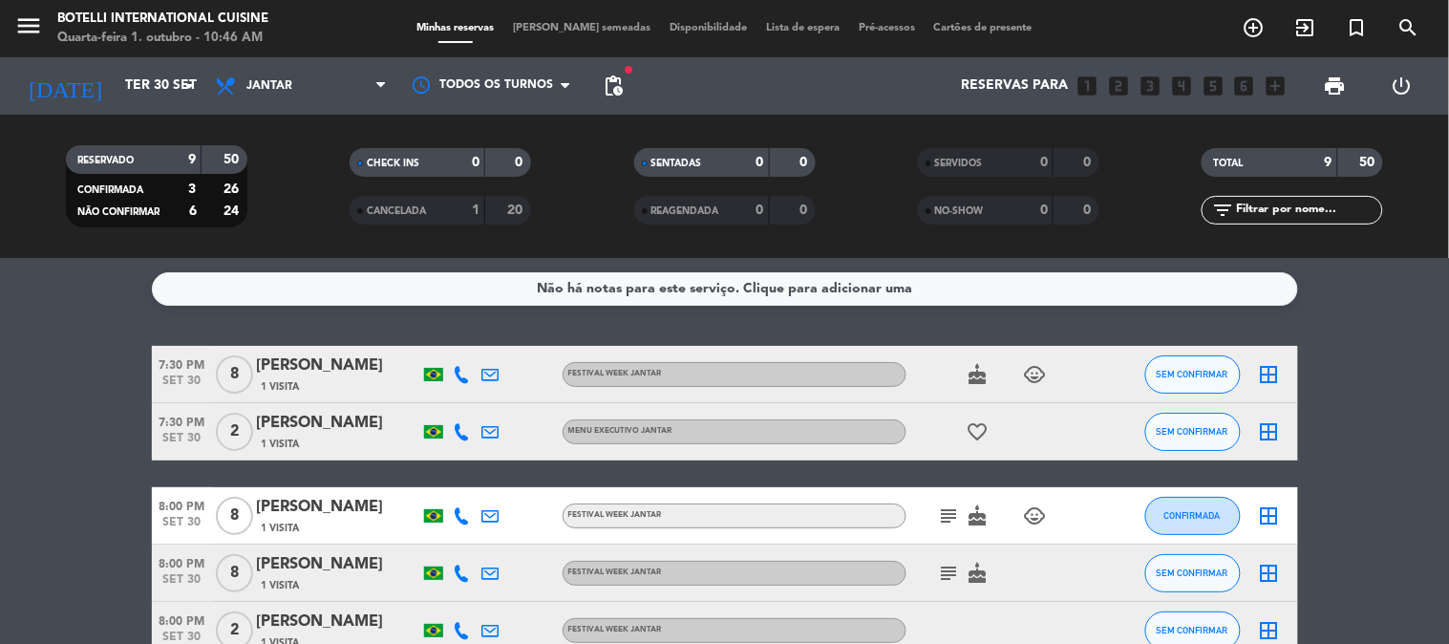
type input "Qua 1 out"
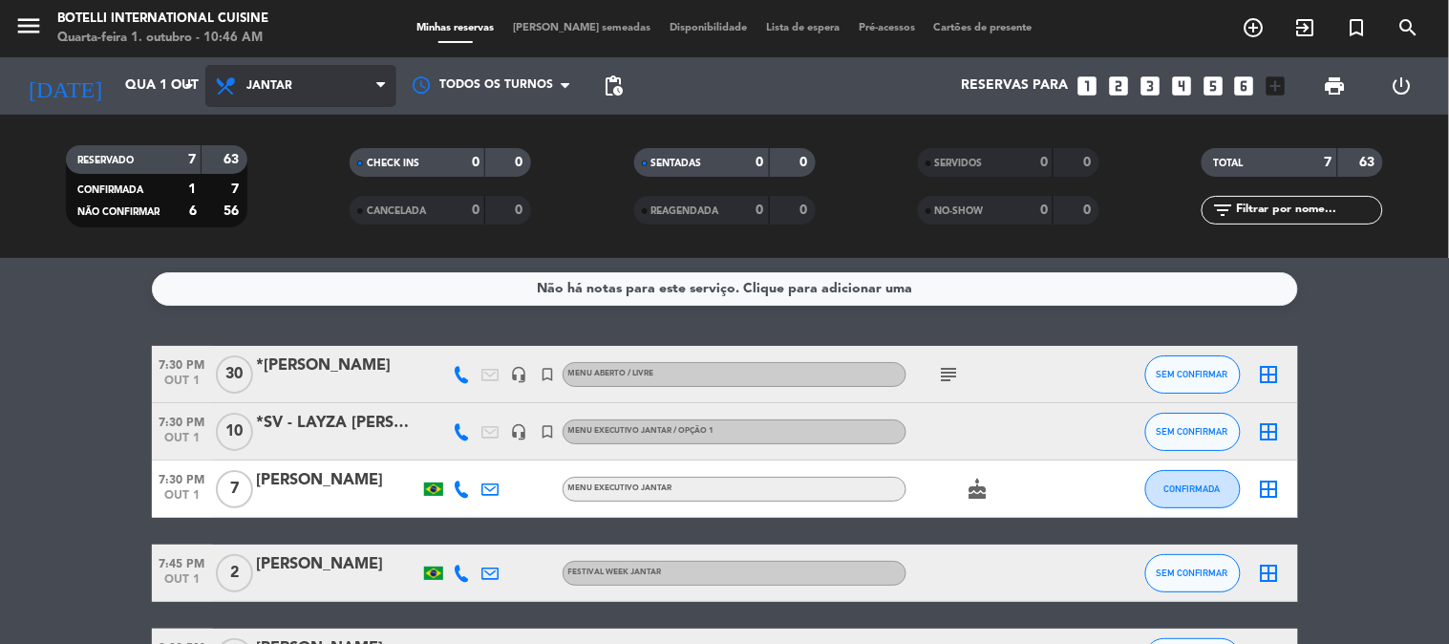
click at [366, 102] on span "Jantar" at bounding box center [300, 86] width 191 height 42
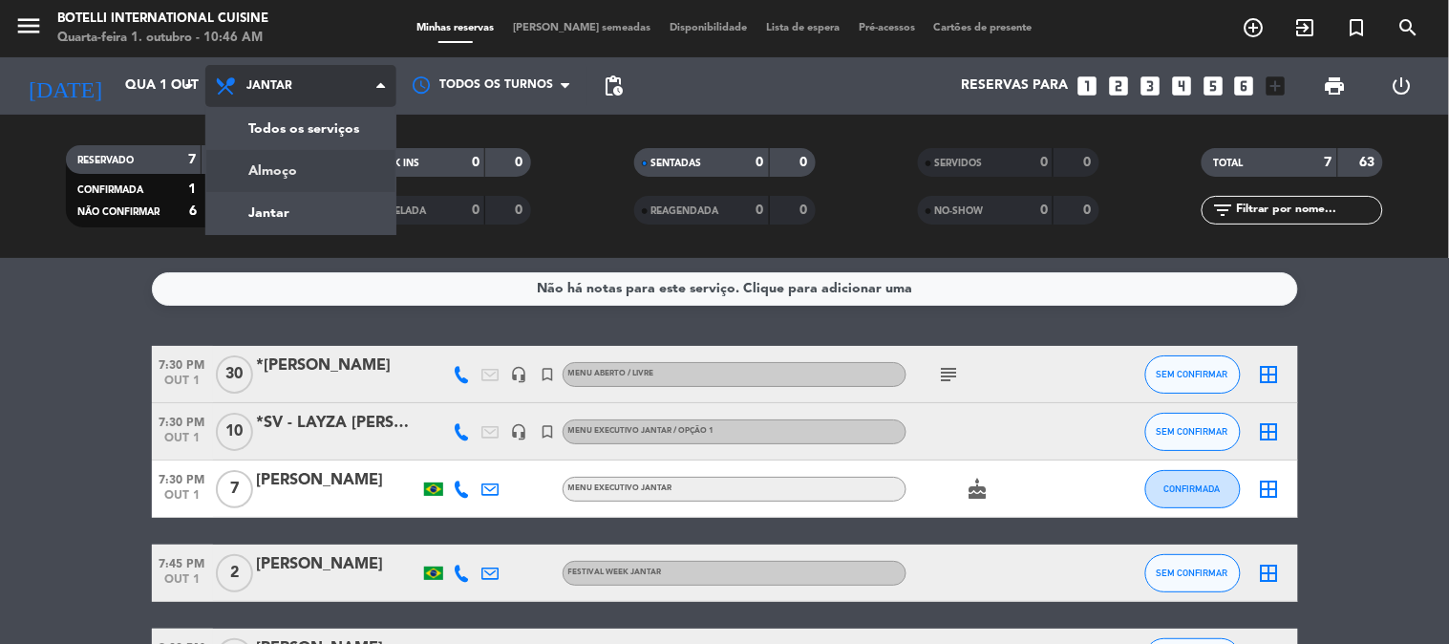
click at [328, 160] on div "menu Botelli International Cuisine Quarta-feira 1. outubro - 10:46 AM Minhas re…" at bounding box center [724, 129] width 1449 height 258
